Goal: Check status: Verify the current state of an ongoing process or item

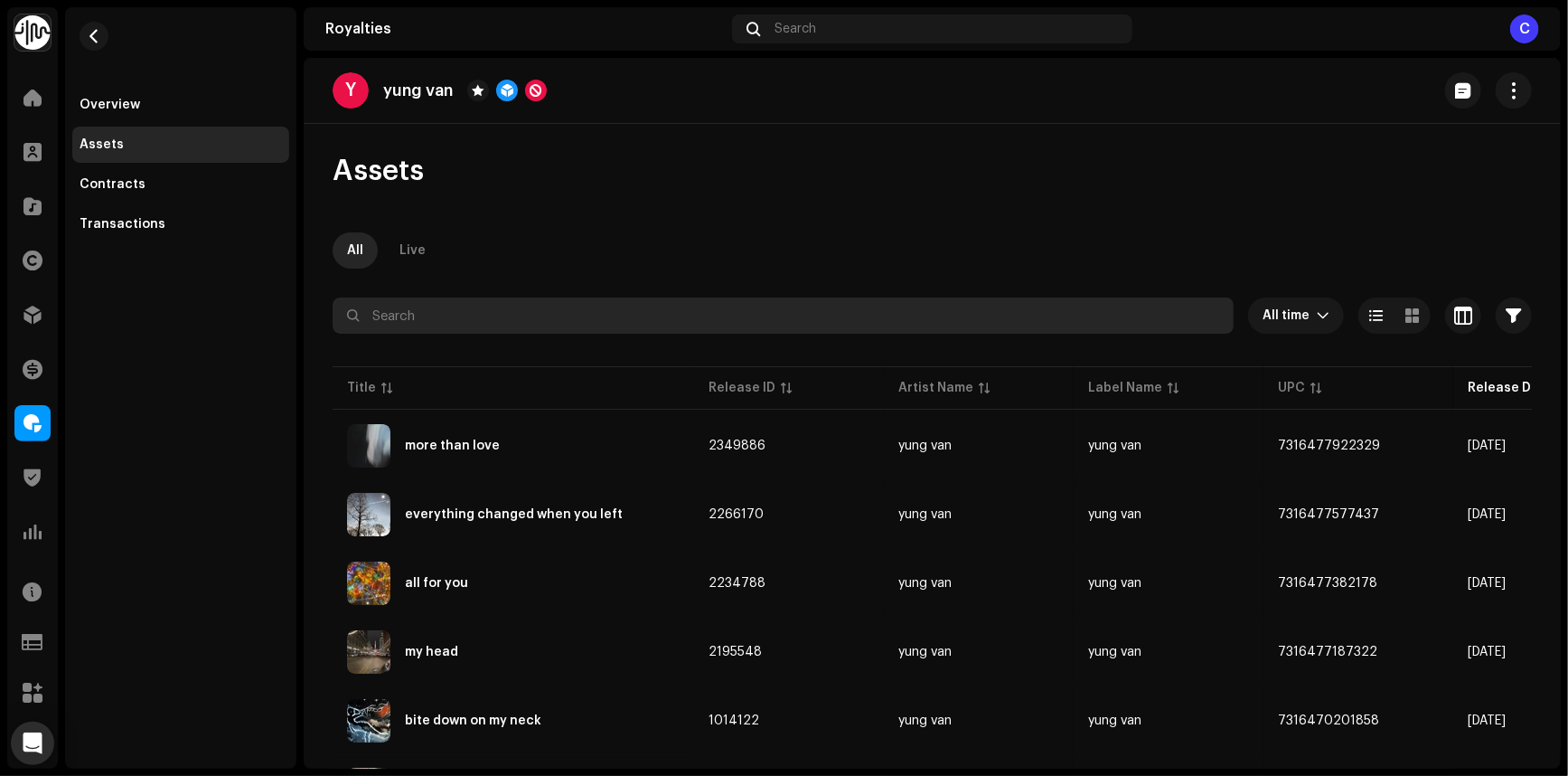
drag, startPoint x: 584, startPoint y: 296, endPoint x: 553, endPoint y: 305, distance: 32.3
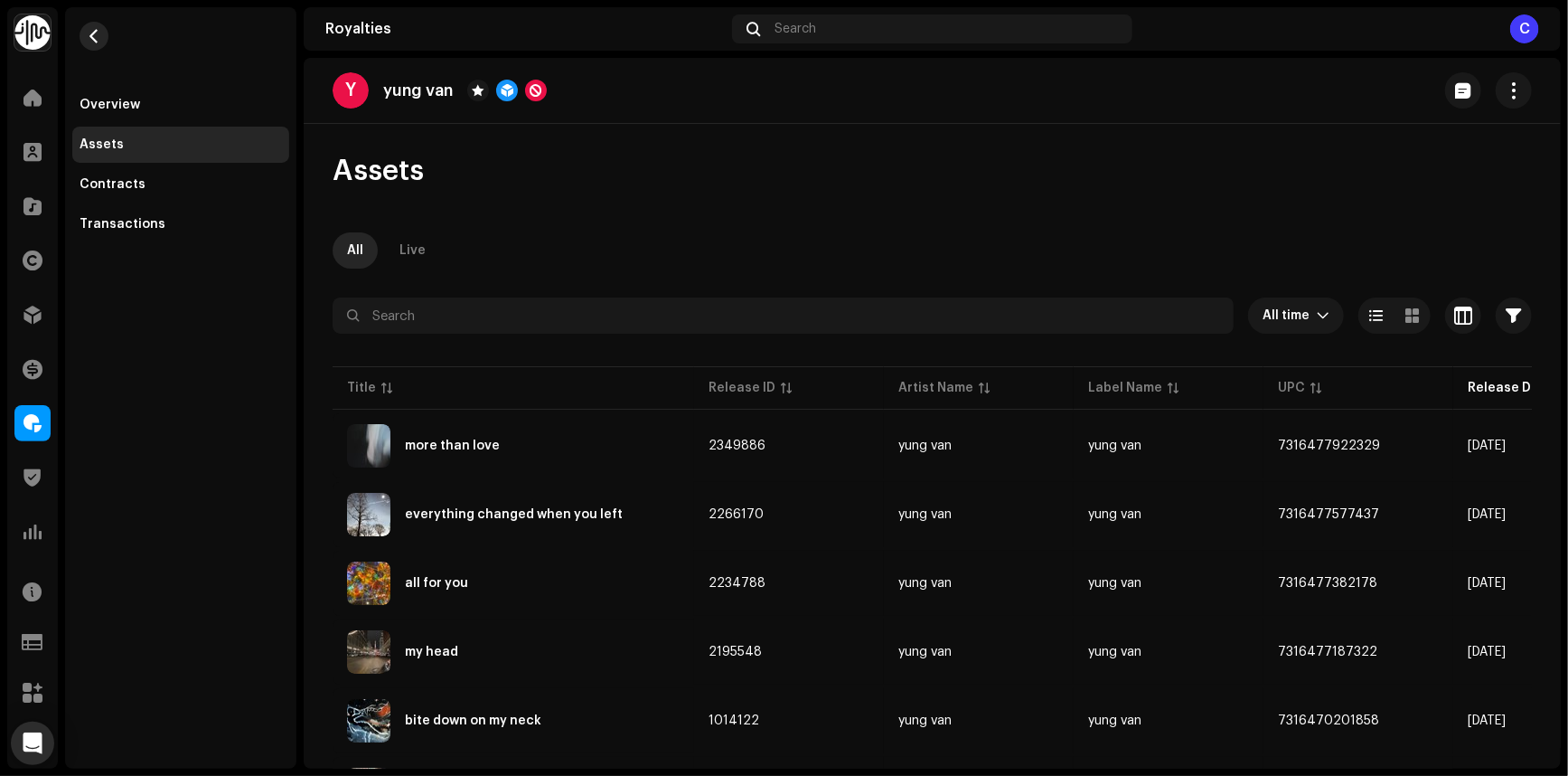
click at [103, 32] on button "button" at bounding box center [94, 36] width 29 height 29
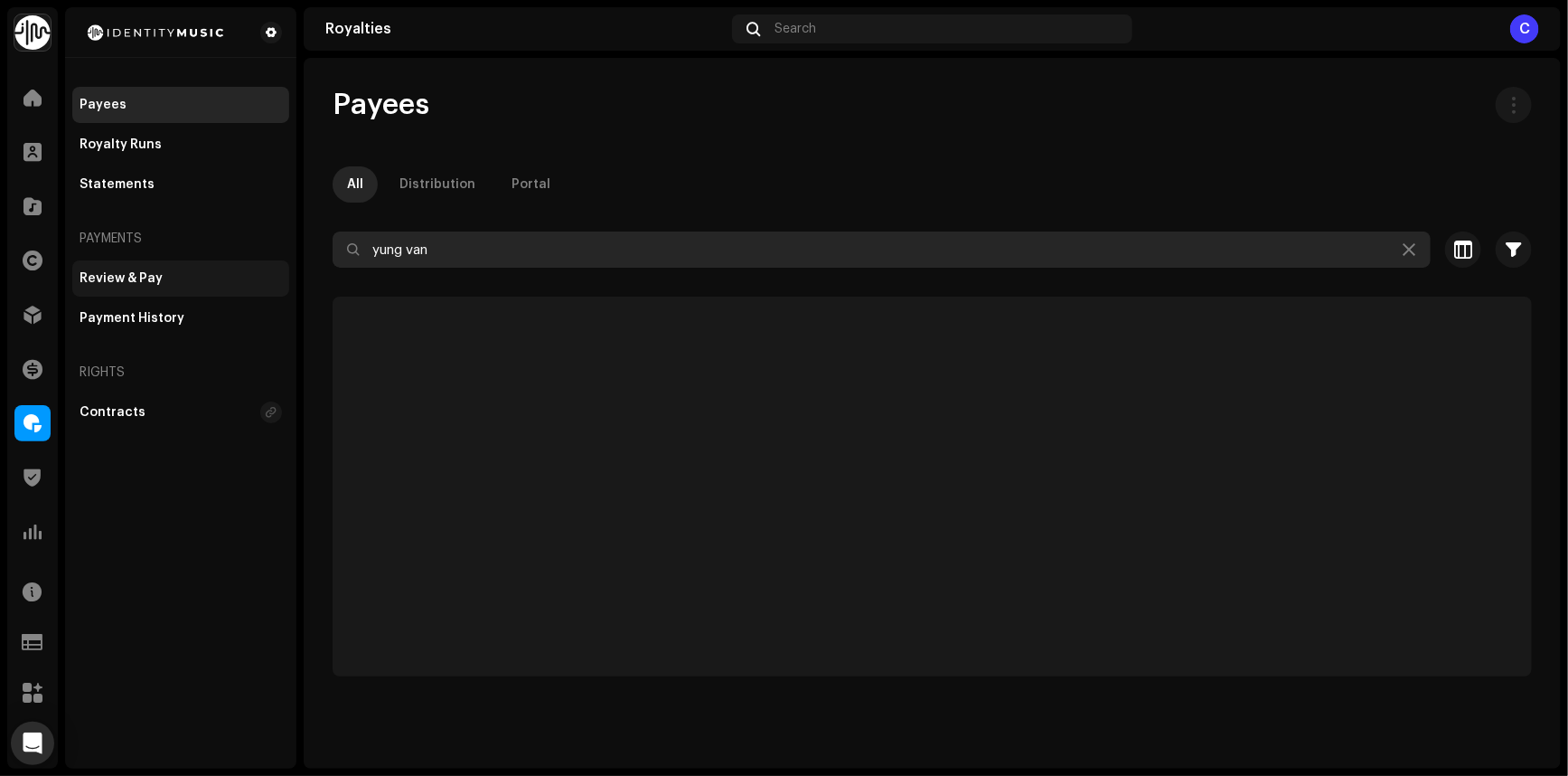
drag, startPoint x: 246, startPoint y: 258, endPoint x: 220, endPoint y: 259, distance: 26.0
click at [220, 259] on div "Identity Music Home Clients Catalog Rights Distribution Finance Royalties Trust…" at bounding box center [784, 388] width 1568 height 776
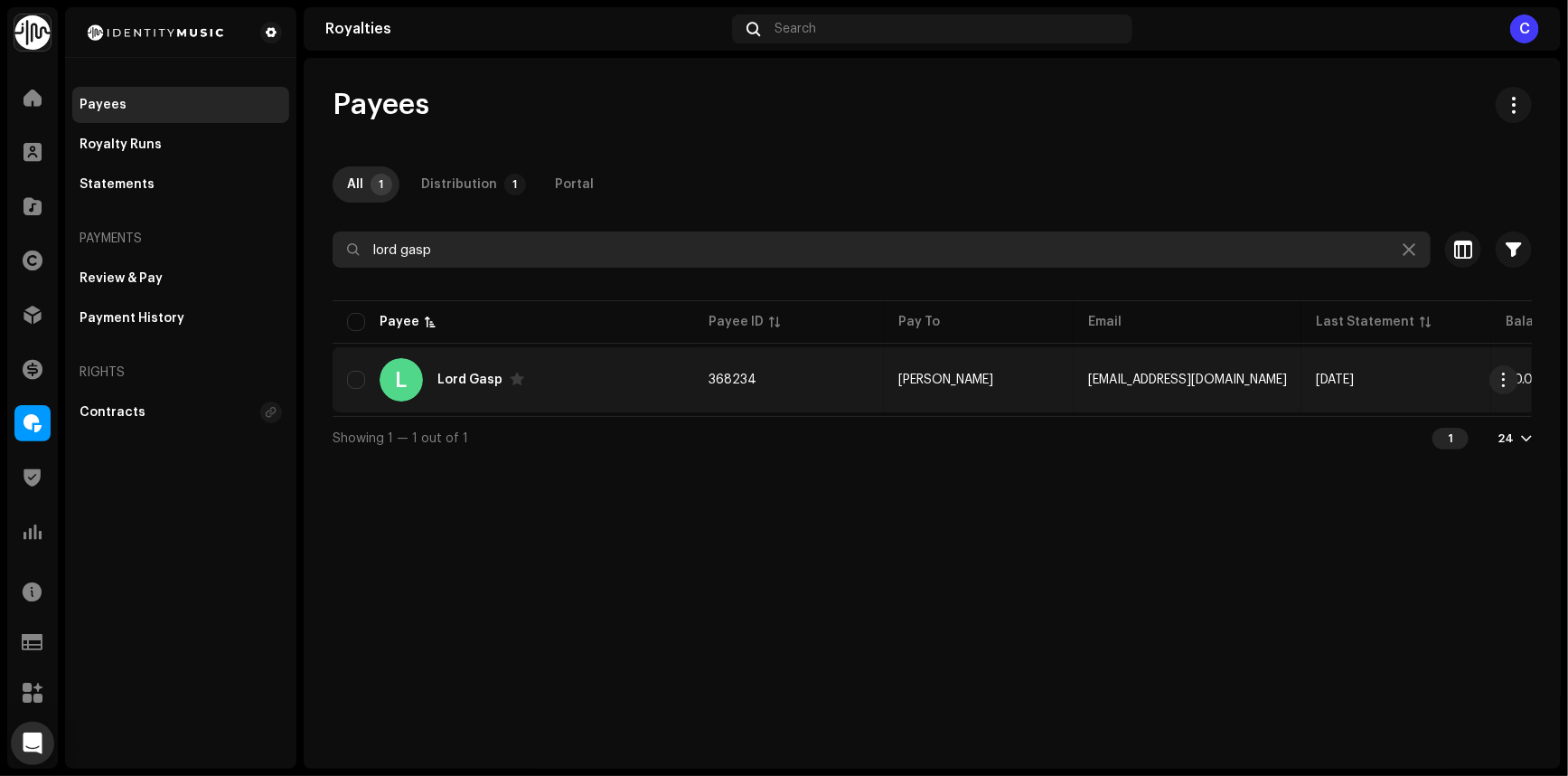
type input "lord gasp"
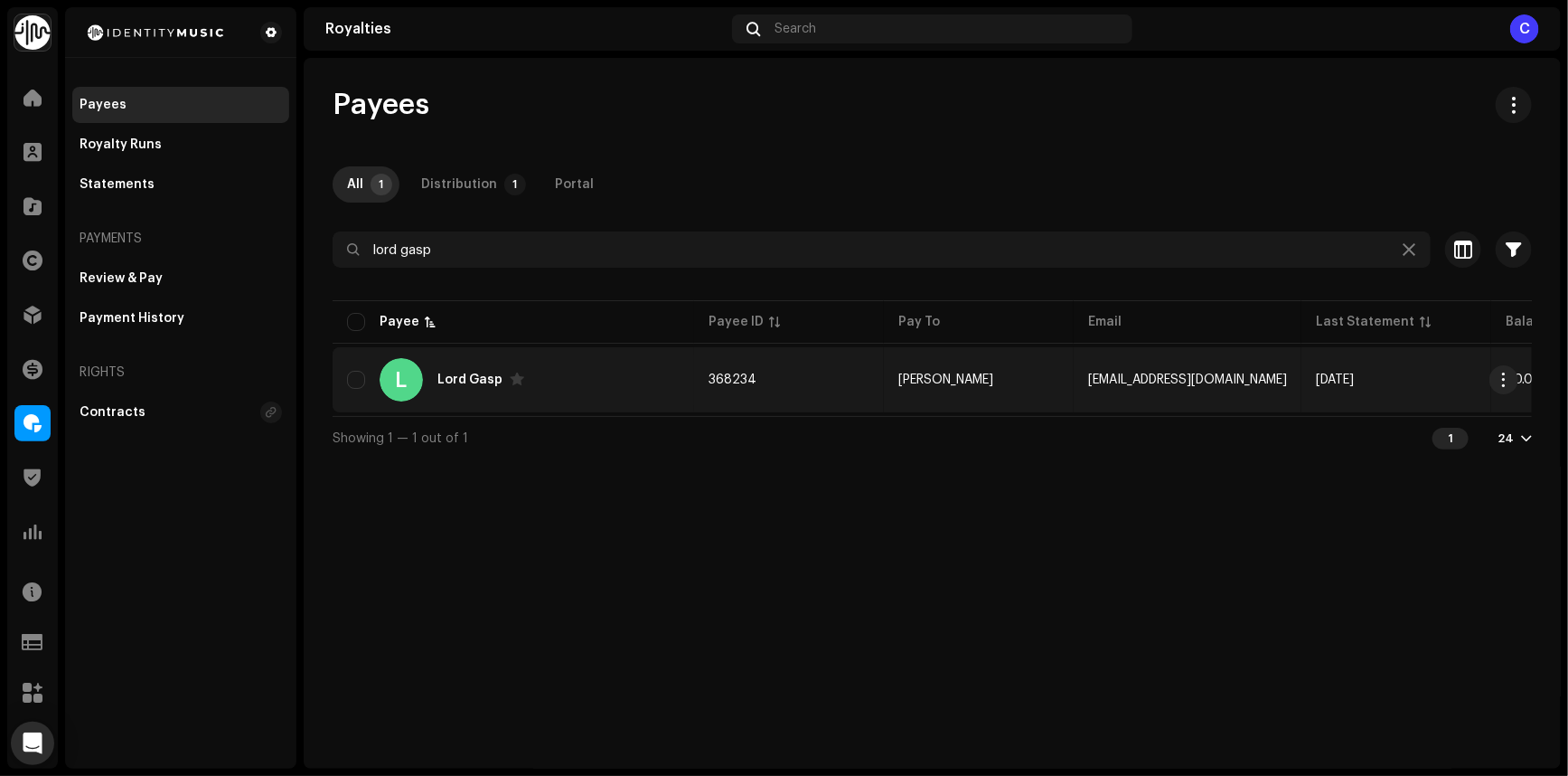
click at [585, 381] on div "L Lord Gasp" at bounding box center [514, 380] width 333 height 43
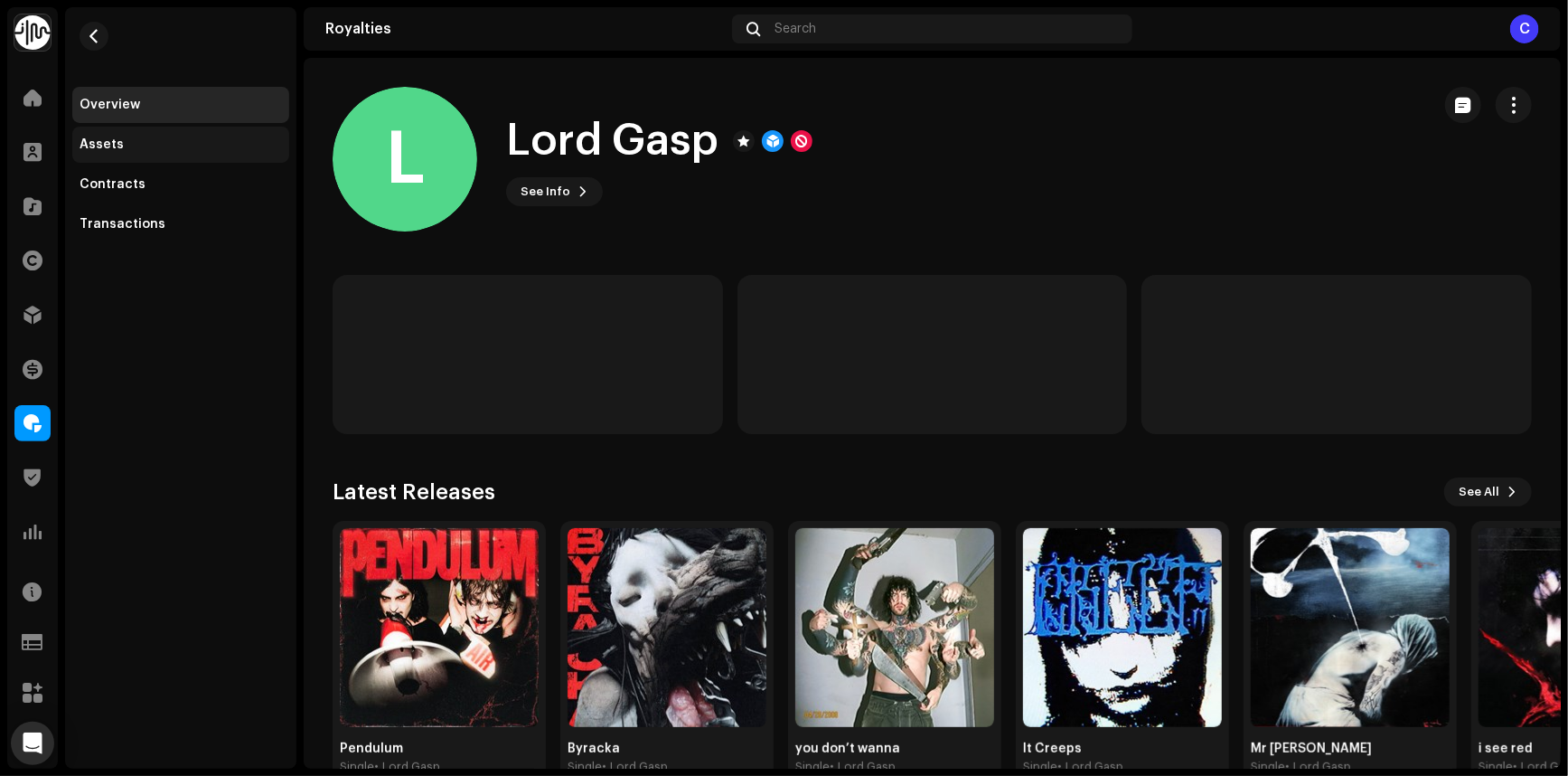
click at [128, 142] on div "Assets" at bounding box center [180, 144] width 202 height 15
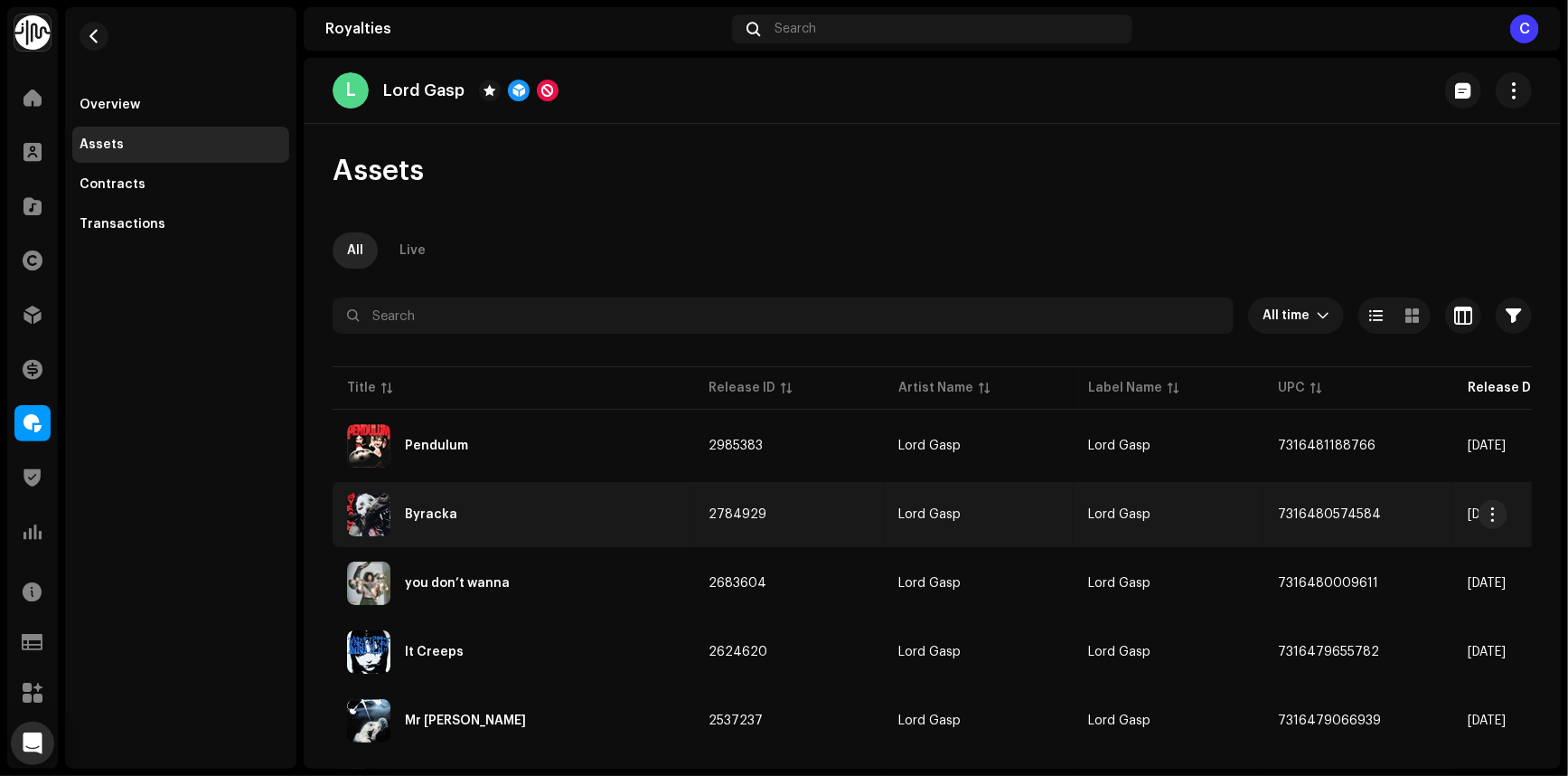
click at [450, 516] on div "Byracka" at bounding box center [431, 514] width 53 height 13
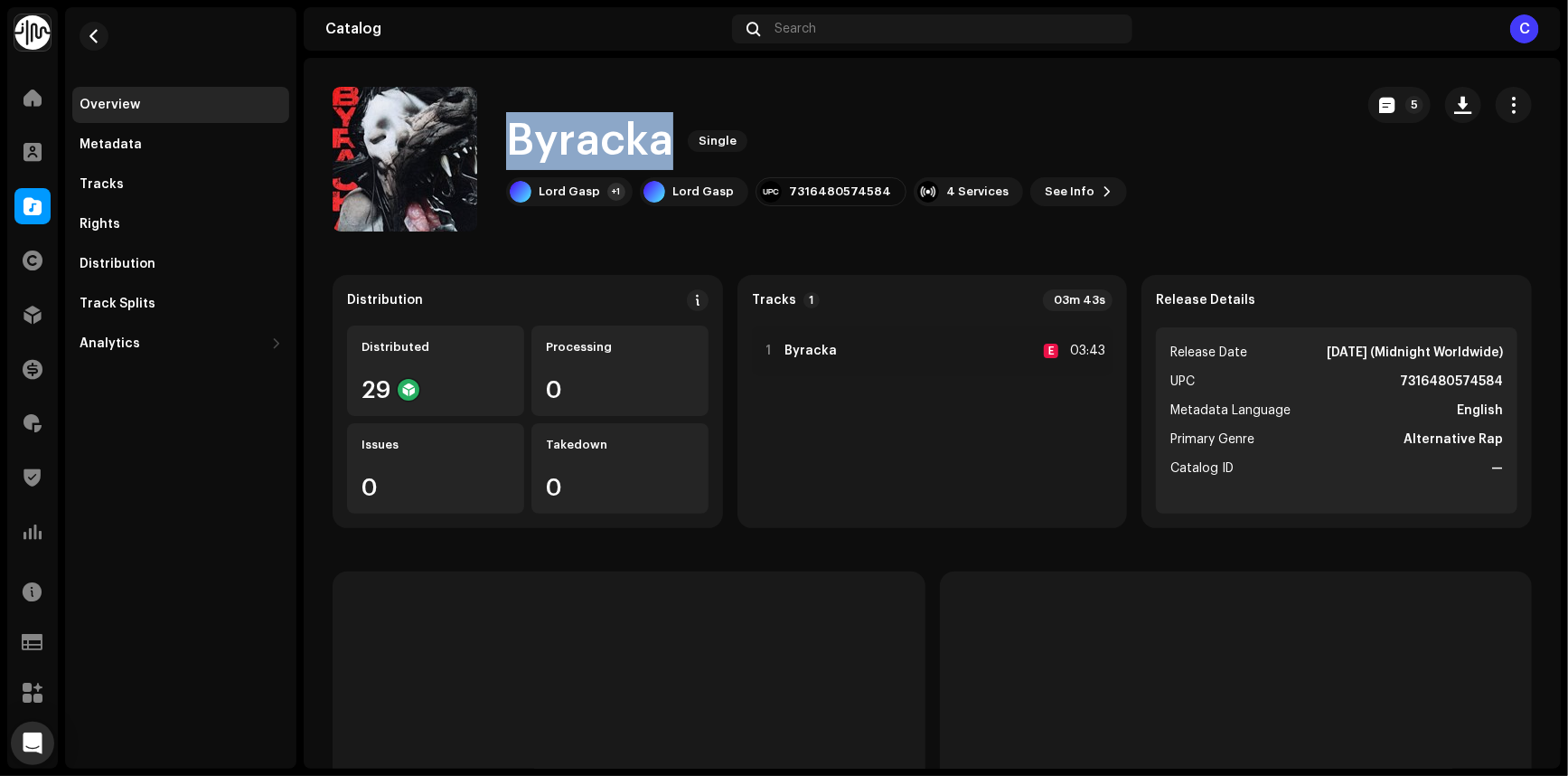
copy h1 "Byracka"
drag, startPoint x: 675, startPoint y: 138, endPoint x: 493, endPoint y: 145, distance: 182.1
click at [493, 145] on div "Byracka Single Lord Gasp +1 Lord Gasp 7316480574584 4 Services See Info 5" at bounding box center [835, 160] width 1007 height 145
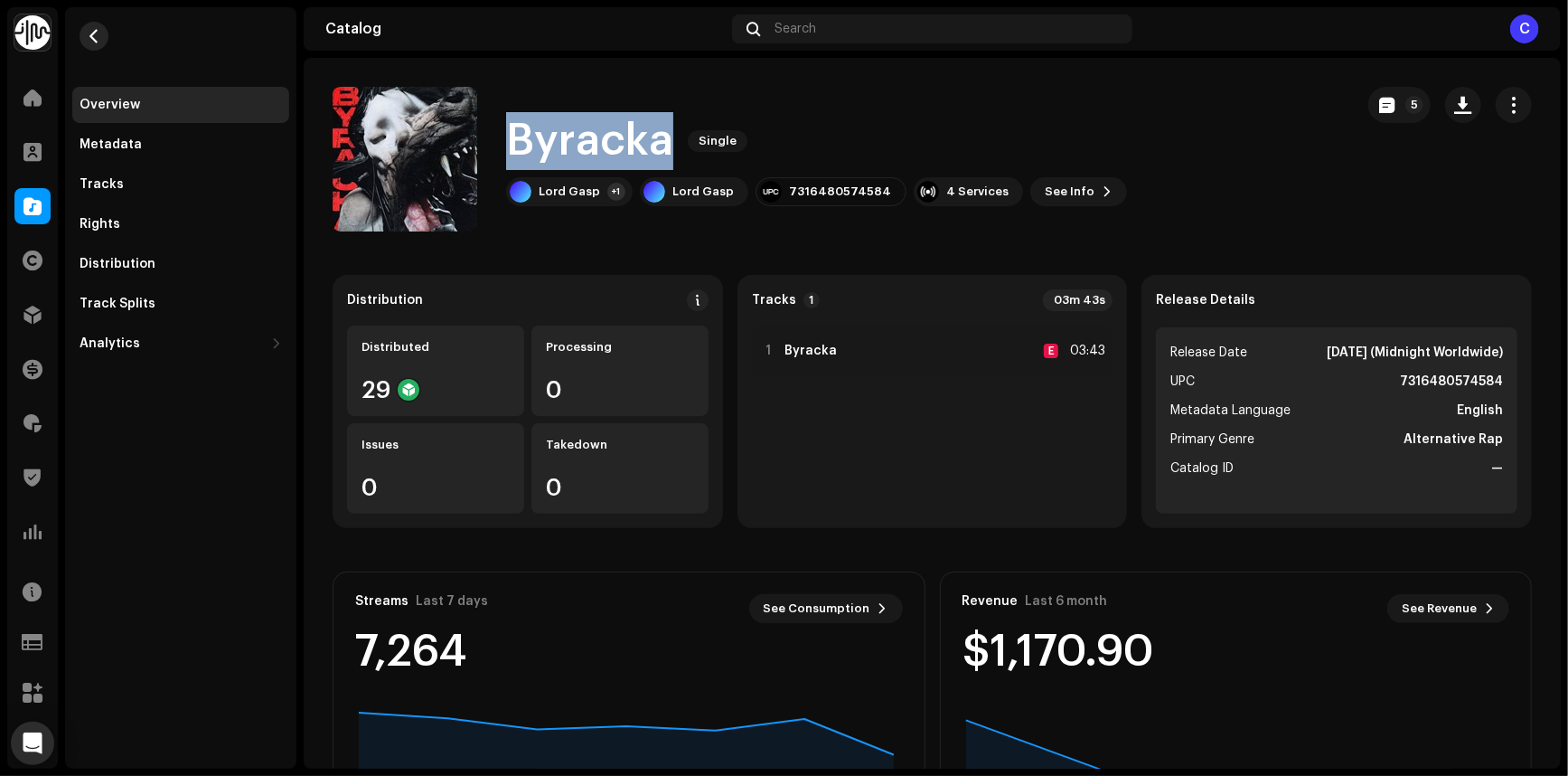
click at [99, 29] on span "button" at bounding box center [95, 36] width 14 height 15
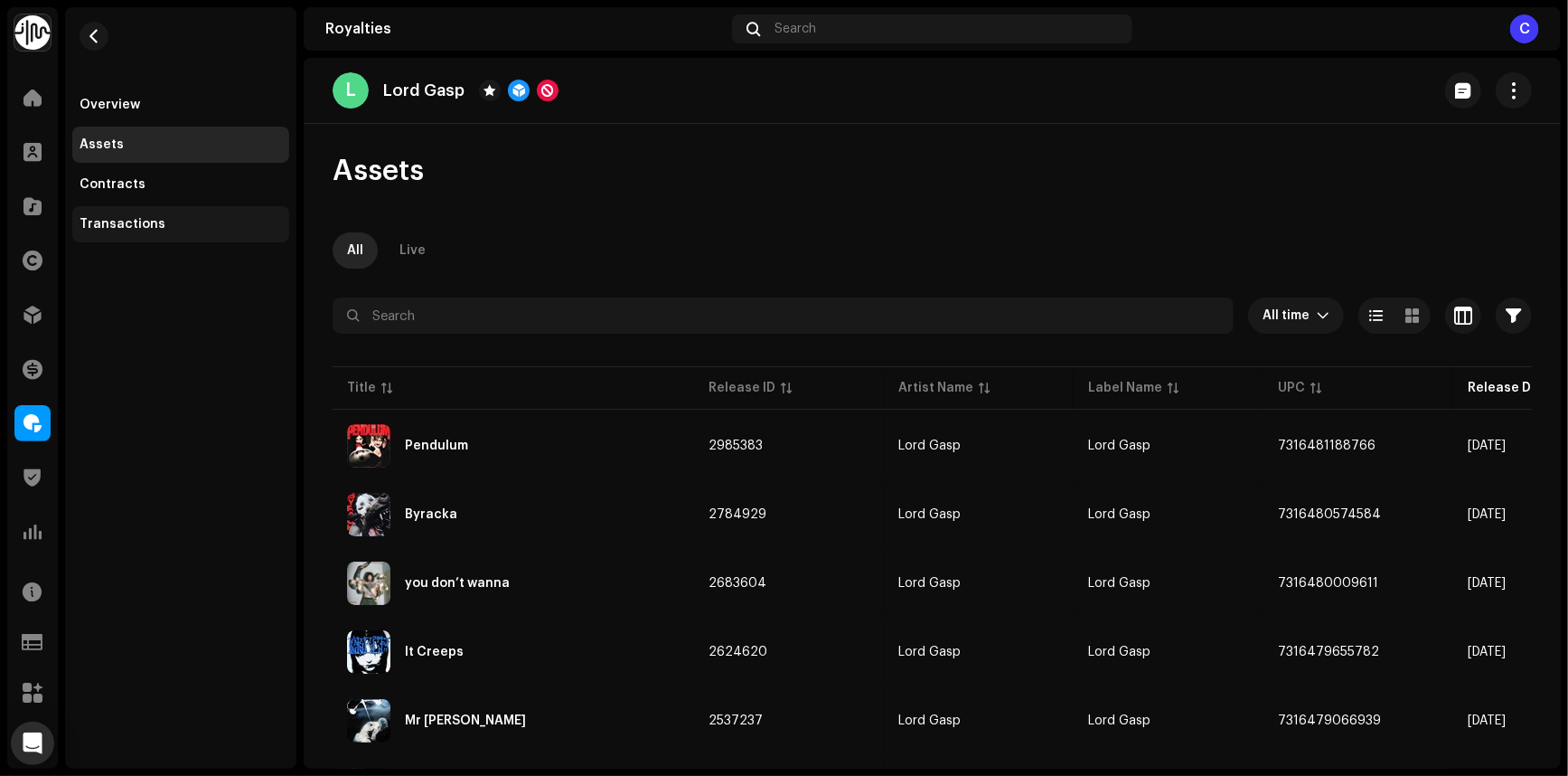
click at [113, 208] on div "Transactions" at bounding box center [181, 224] width 217 height 36
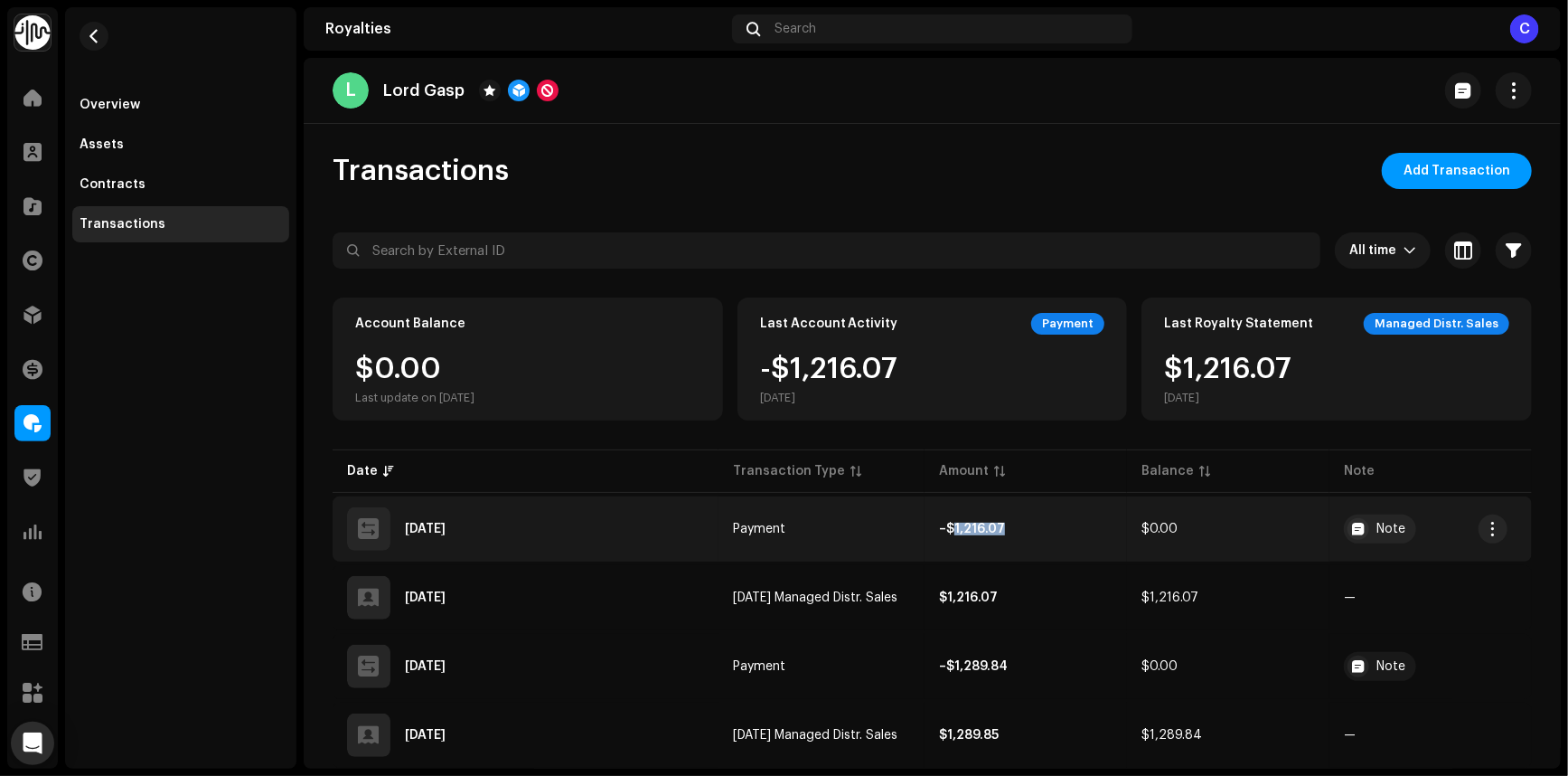
copy strong "1,216.07"
drag, startPoint x: 1019, startPoint y: 525, endPoint x: 960, endPoint y: 526, distance: 59.0
click at [960, 526] on td "–$1,216.07" at bounding box center [1025, 528] width 202 height 66
